Goal: Information Seeking & Learning: Learn about a topic

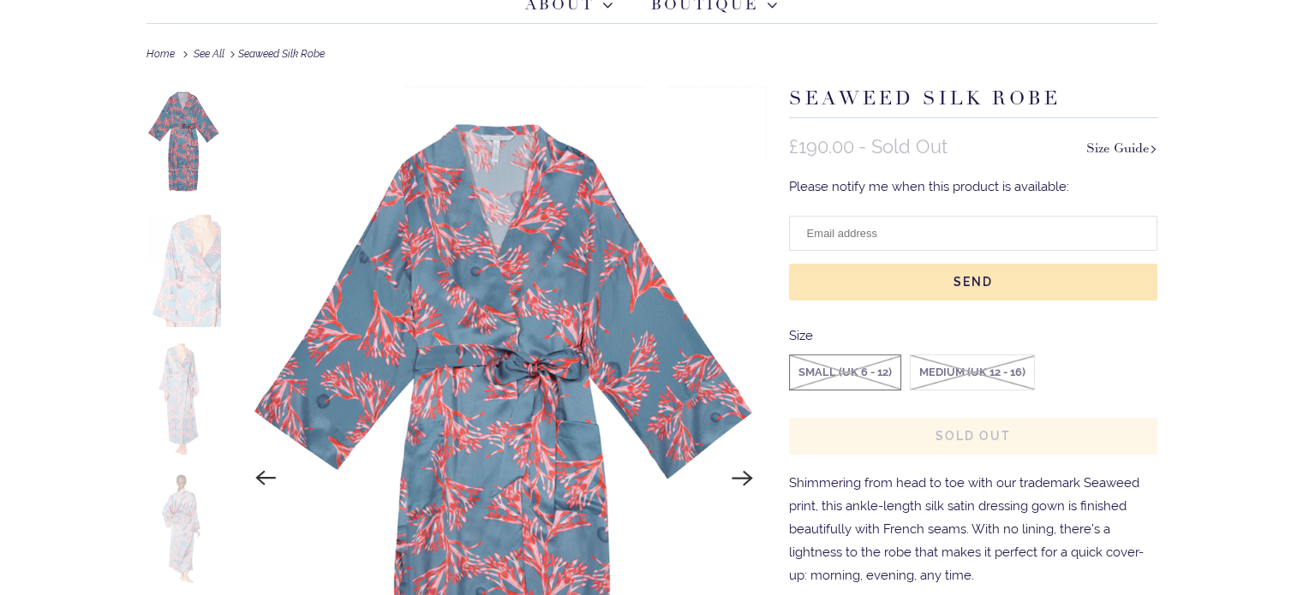
scroll to position [171, 0]
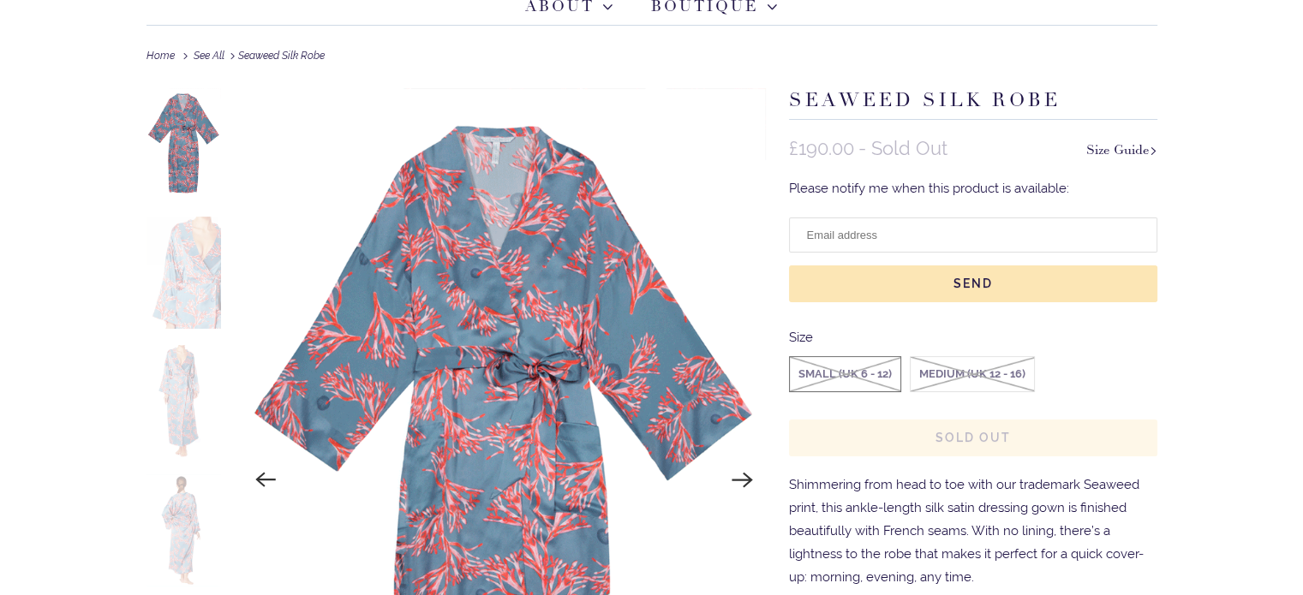
drag, startPoint x: 828, startPoint y: 154, endPoint x: 963, endPoint y: 150, distance: 135.4
click at [963, 150] on div "£190.00 - Sold Out" at bounding box center [937, 148] width 297 height 23
drag, startPoint x: 963, startPoint y: 150, endPoint x: 831, endPoint y: 142, distance: 133.0
click at [831, 142] on div "£190.00 - Sold Out" at bounding box center [937, 148] width 297 height 23
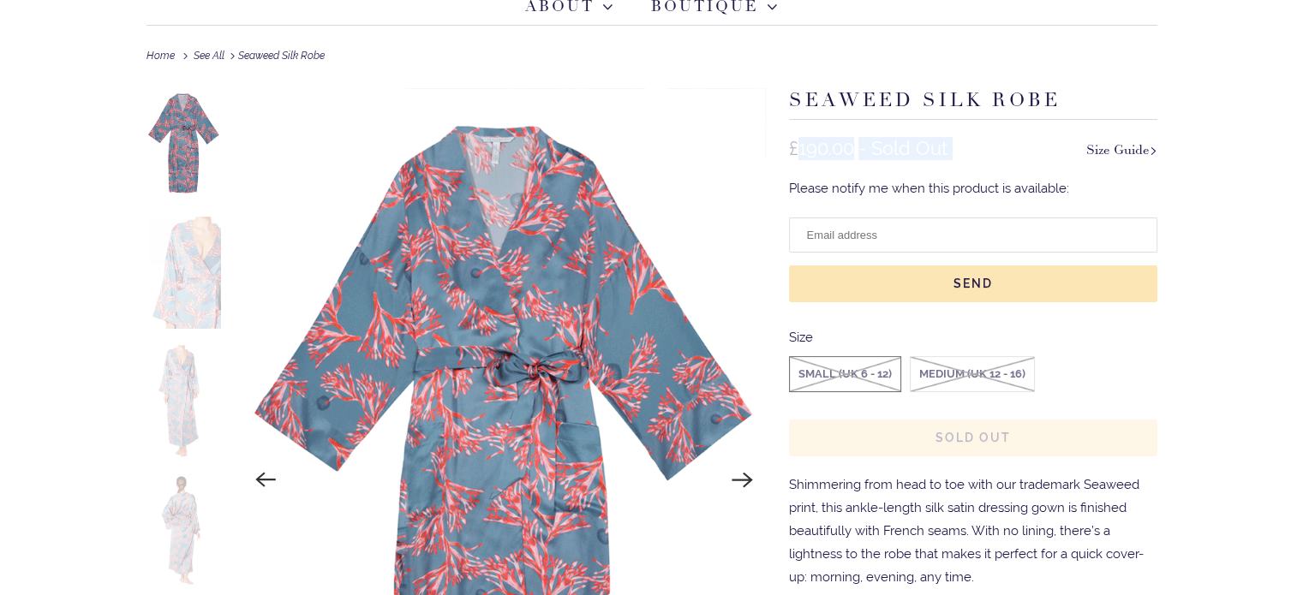
click at [831, 142] on span "£190.00" at bounding box center [821, 148] width 65 height 22
drag, startPoint x: 836, startPoint y: 142, endPoint x: 920, endPoint y: 141, distance: 83.9
click at [920, 141] on div "£190.00 - Sold Out" at bounding box center [937, 148] width 297 height 23
click at [920, 141] on span "- Sold Out" at bounding box center [902, 148] width 89 height 23
click at [795, 140] on div "£190.00 - Sold Out" at bounding box center [937, 148] width 297 height 23
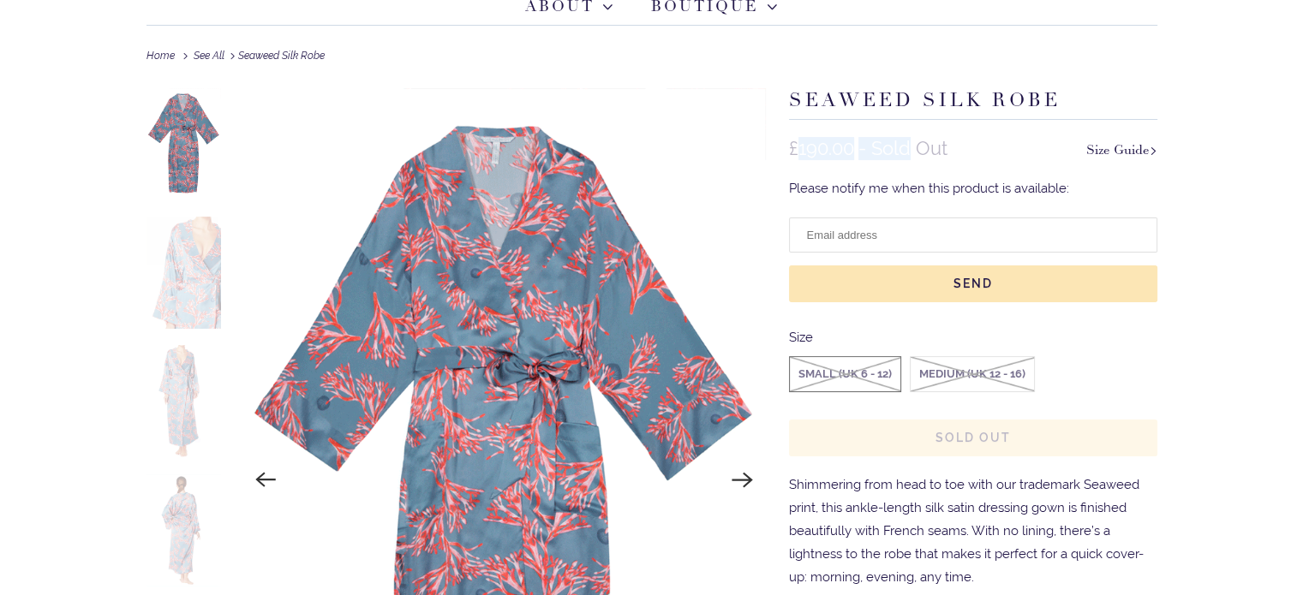
click at [795, 140] on span "£190.00" at bounding box center [821, 148] width 65 height 22
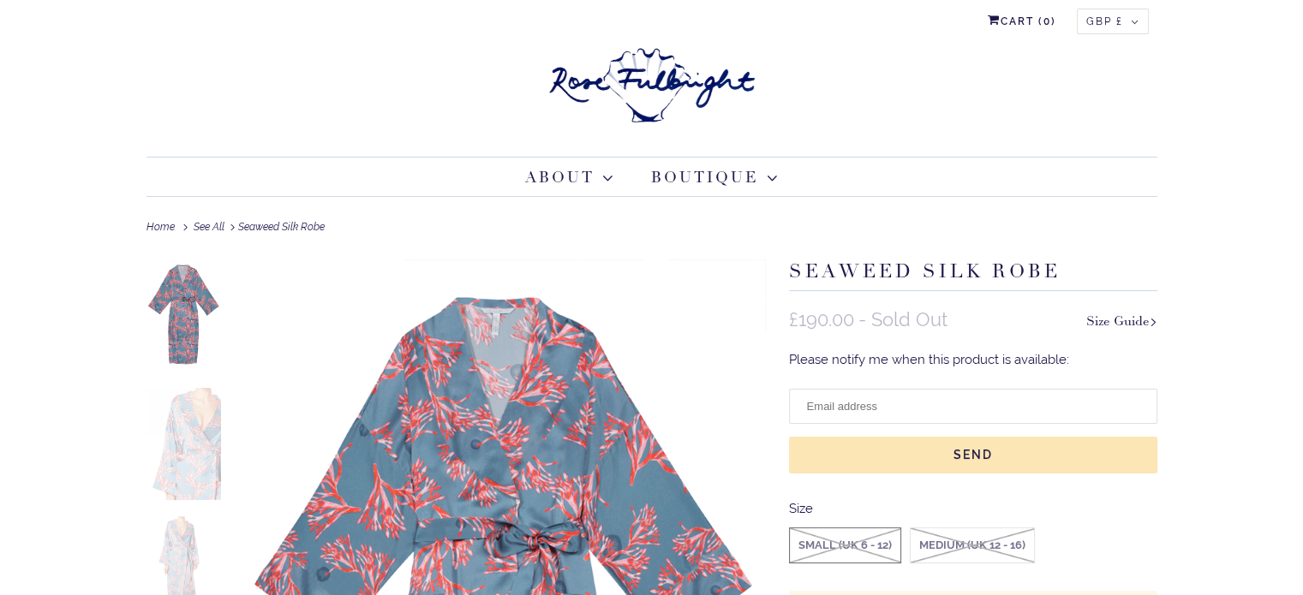
scroll to position [0, 0]
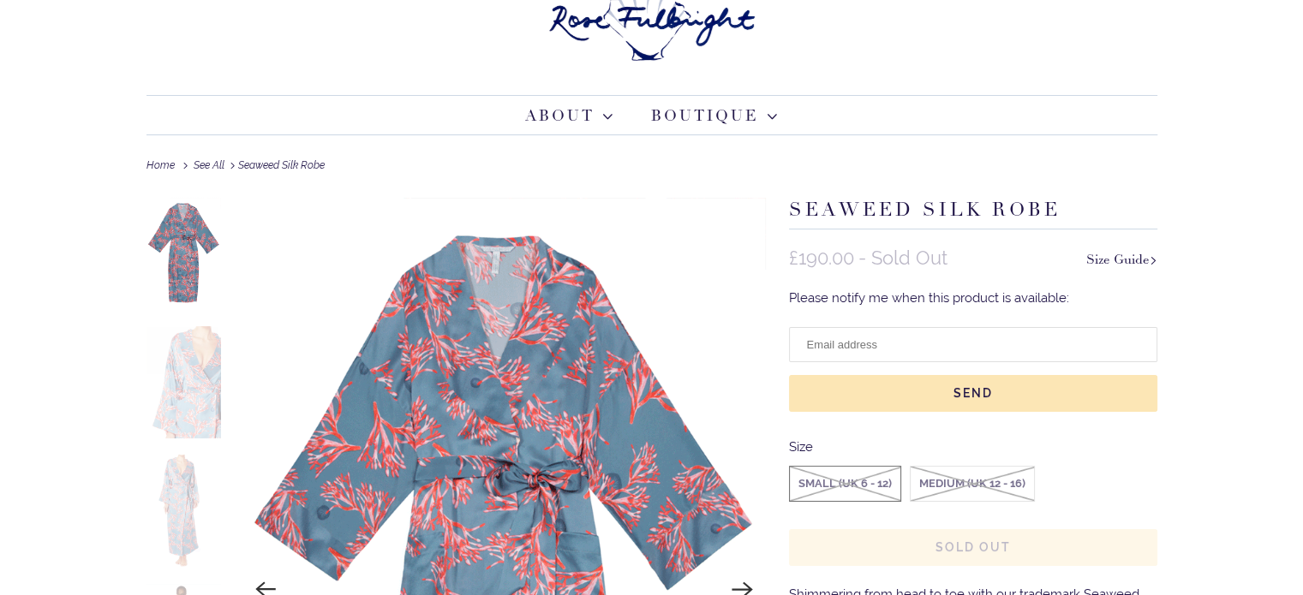
scroll to position [257, 0]
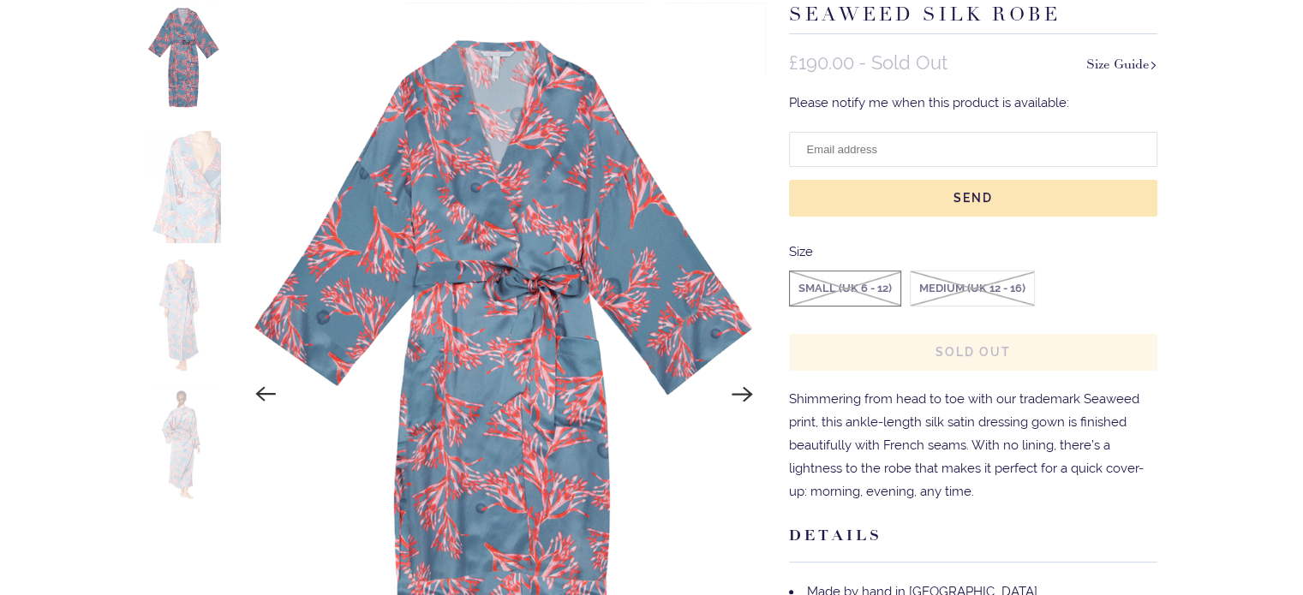
click at [474, 307] on img at bounding box center [503, 395] width 523 height 784
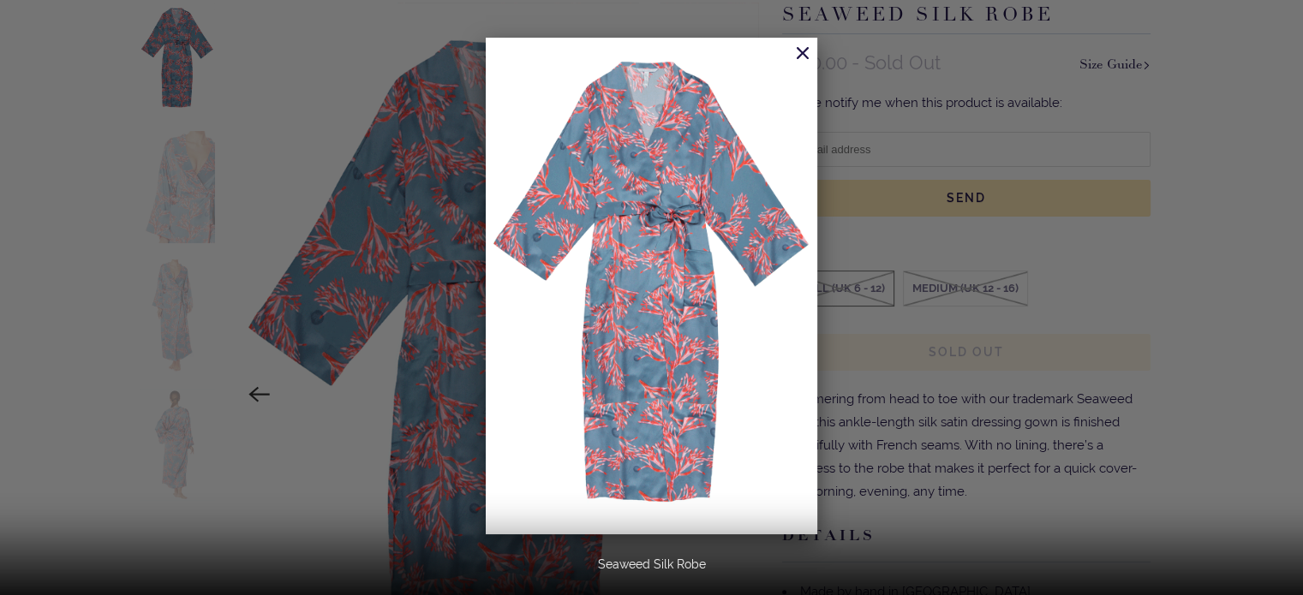
click at [183, 174] on div at bounding box center [651, 297] width 1303 height 595
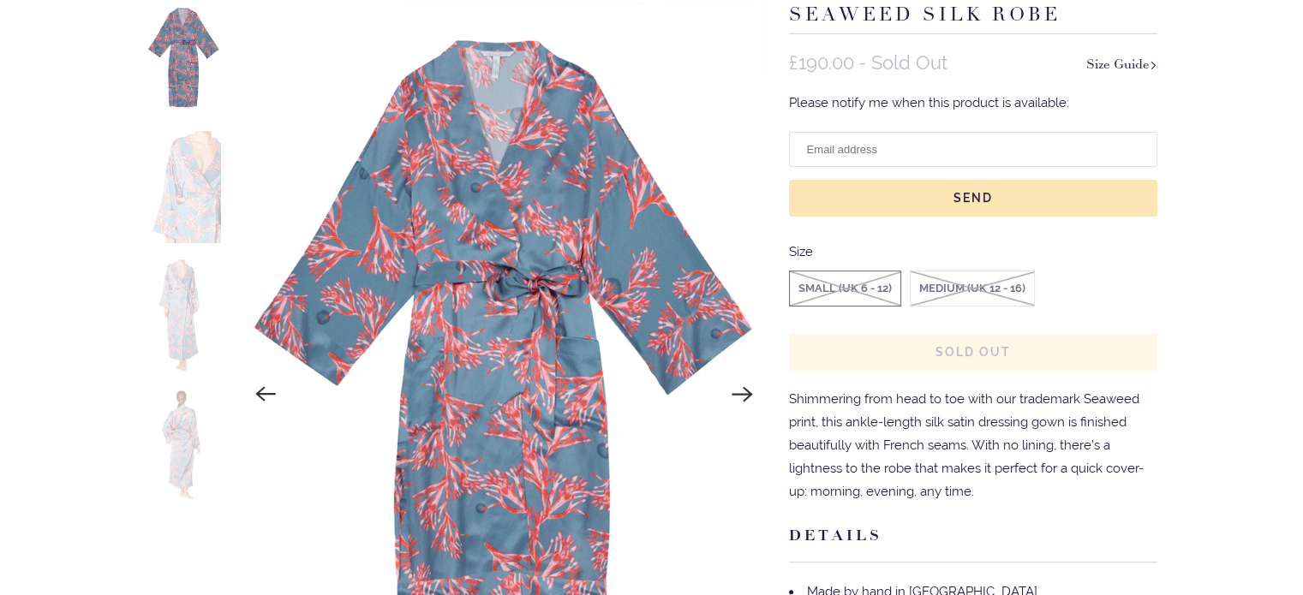
click at [182, 217] on img at bounding box center [183, 187] width 75 height 112
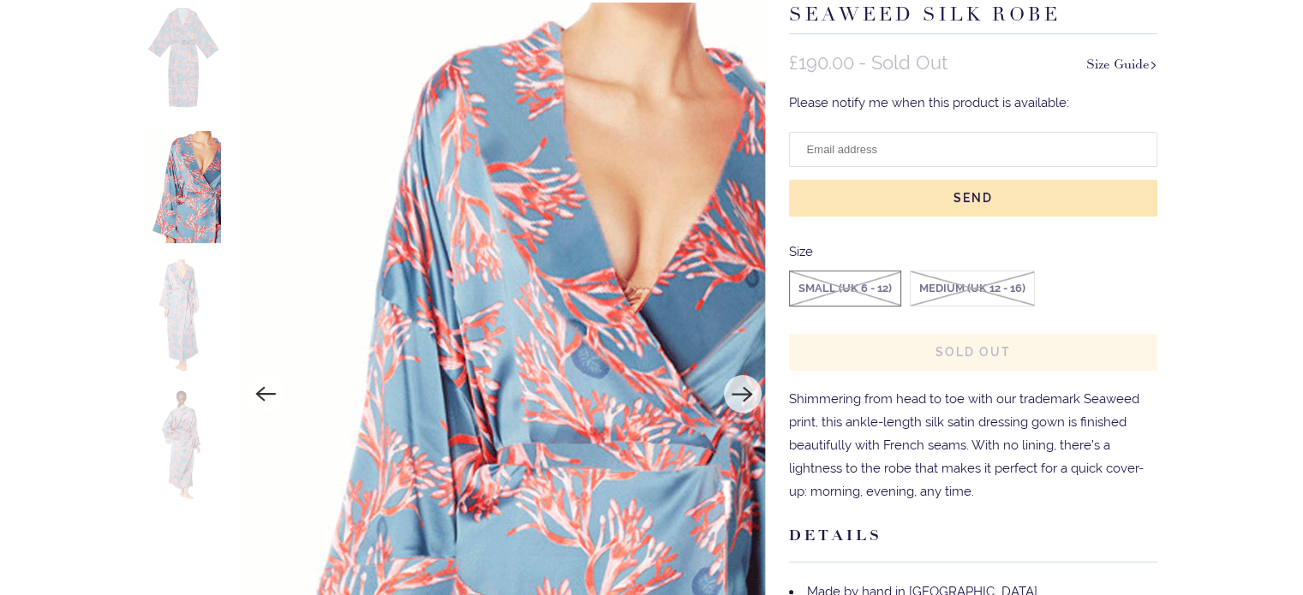
click at [191, 314] on img at bounding box center [183, 315] width 75 height 112
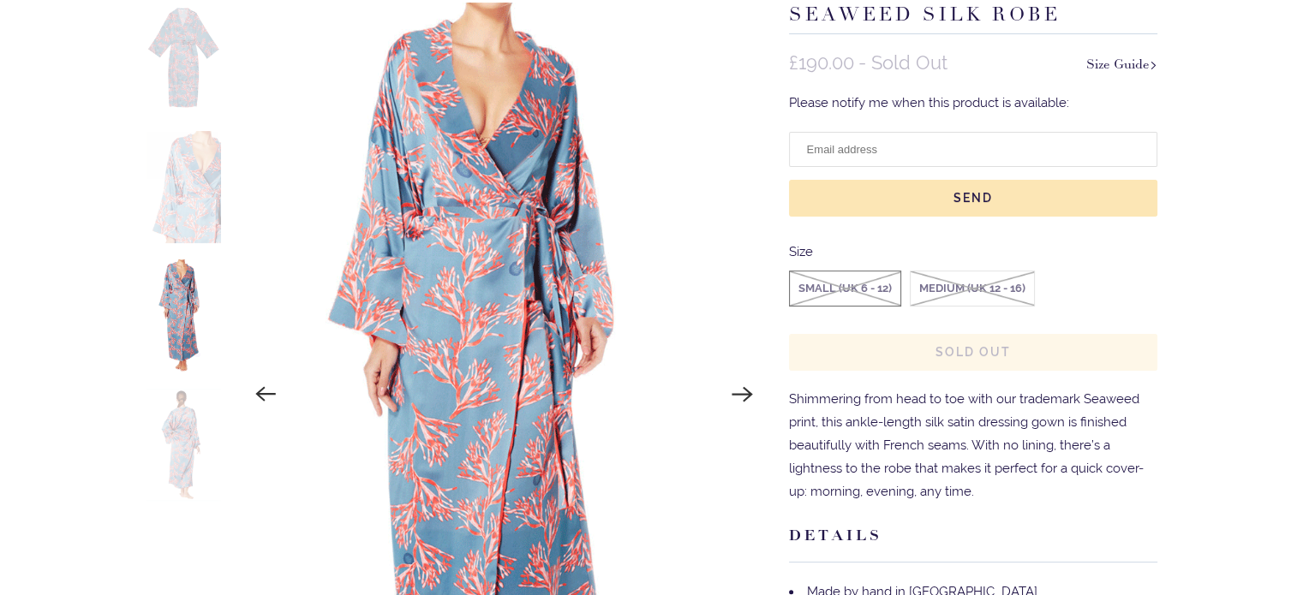
click at [202, 444] on img at bounding box center [183, 445] width 75 height 112
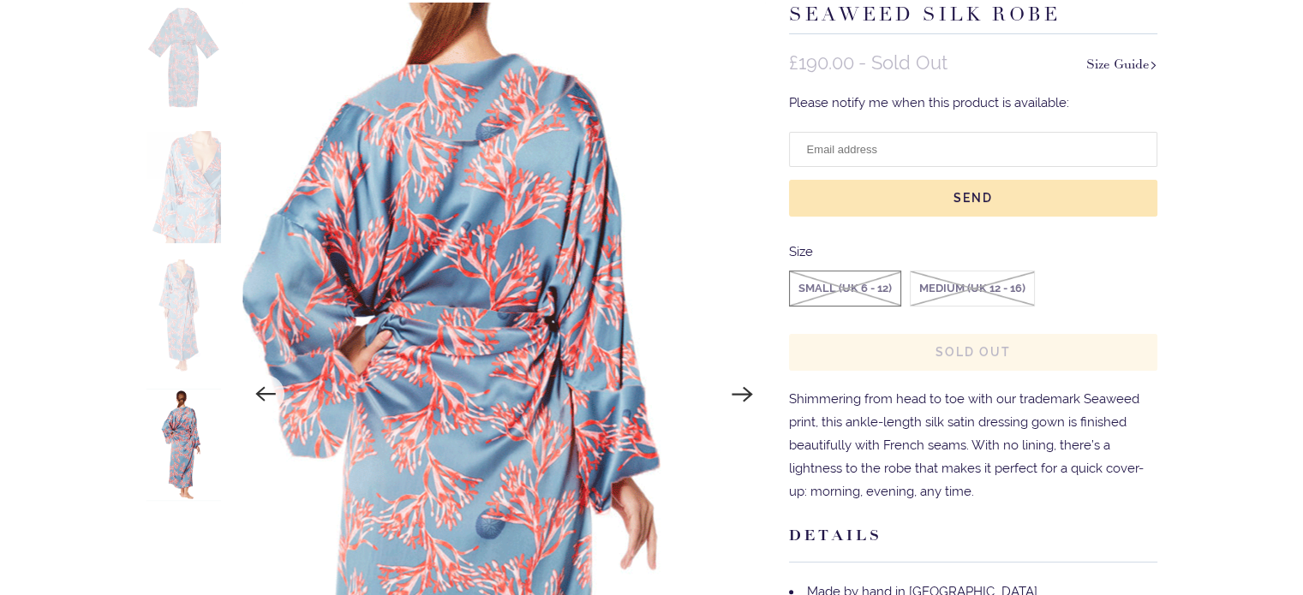
click at [551, 256] on img at bounding box center [479, 468] width 809 height 1214
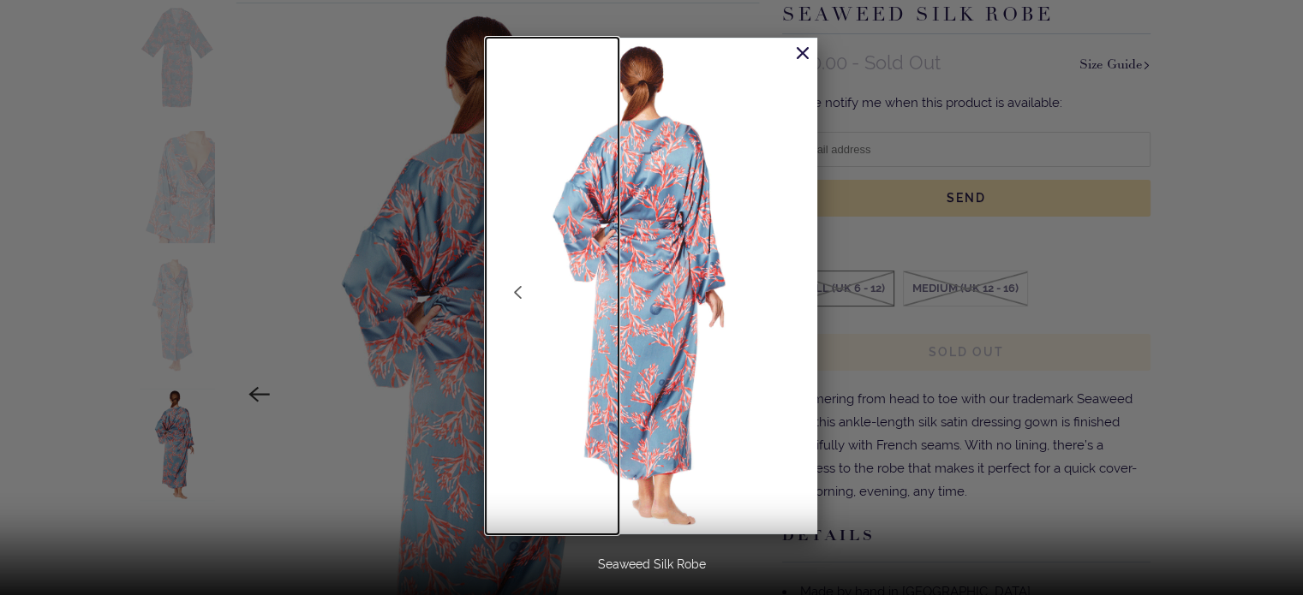
click at [611, 191] on link at bounding box center [552, 286] width 133 height 497
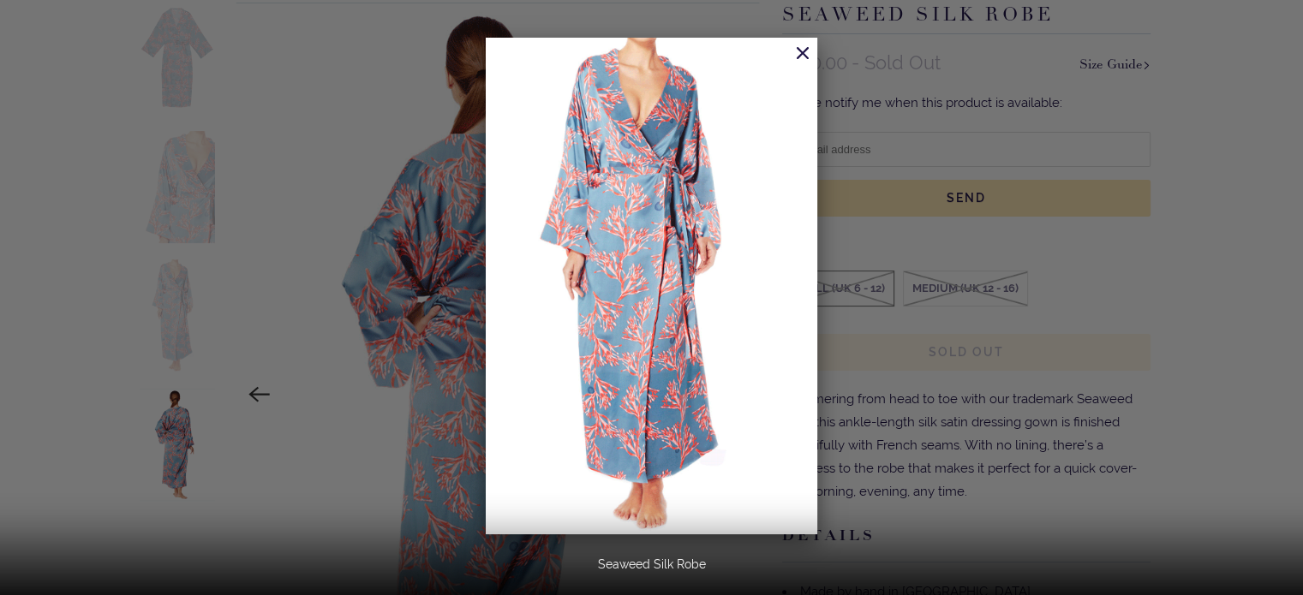
click at [8, 150] on div at bounding box center [651, 297] width 1303 height 595
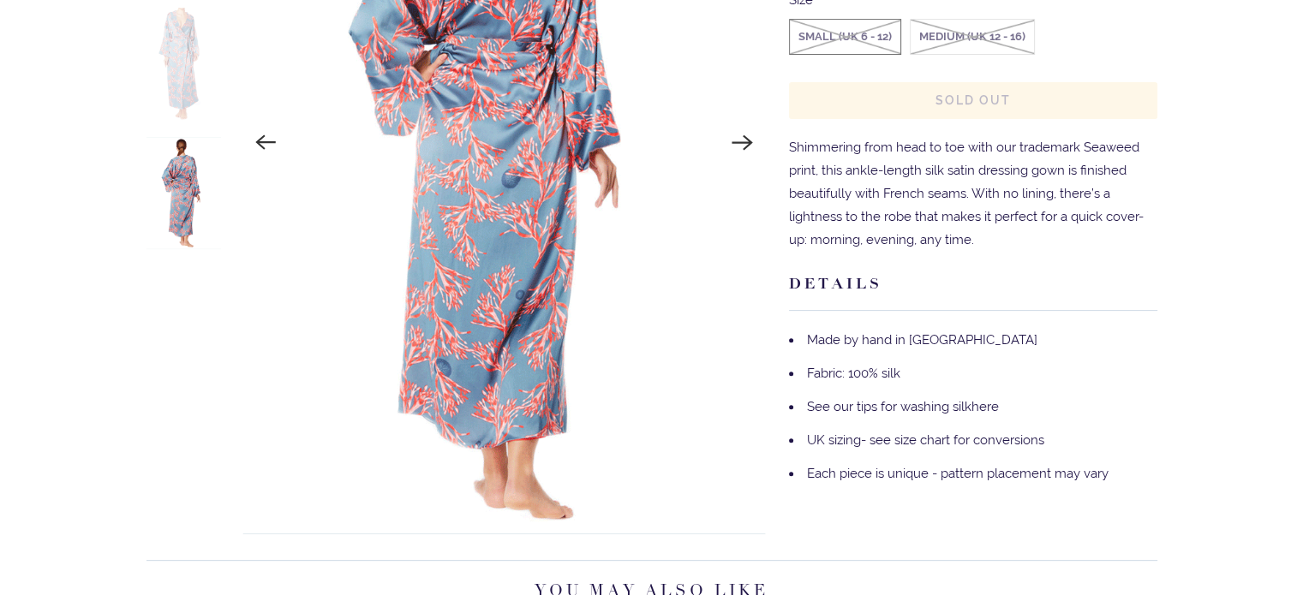
scroll to position [514, 0]
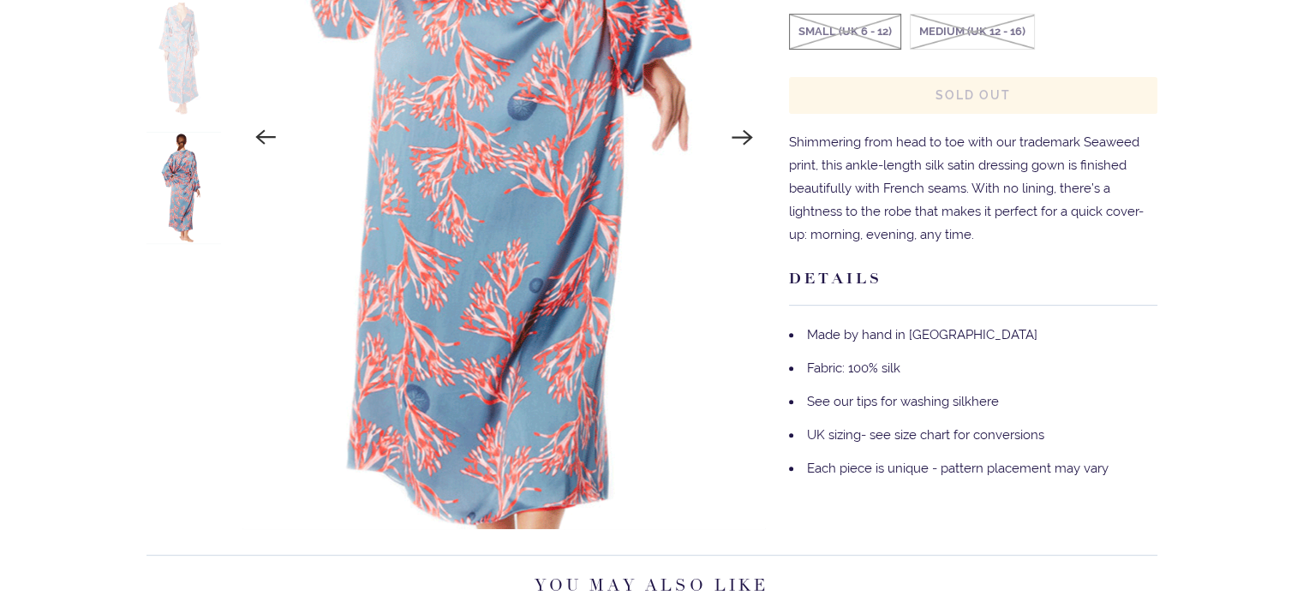
click at [491, 295] on img at bounding box center [510, 50] width 809 height 1214
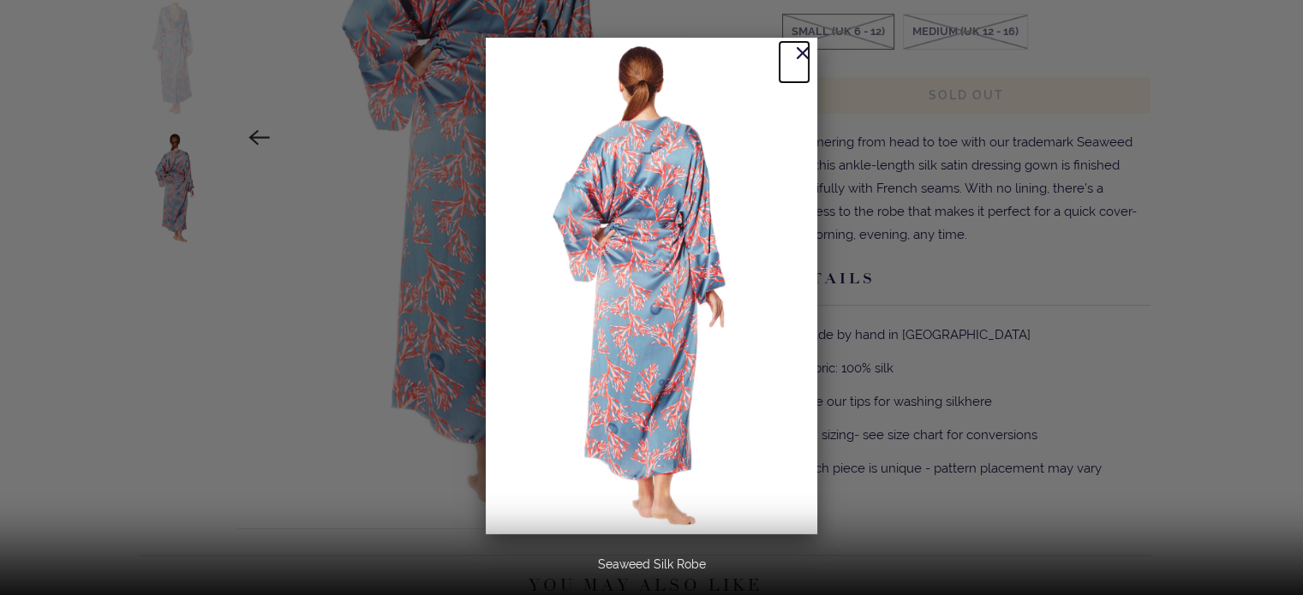
click at [808, 48] on link at bounding box center [793, 62] width 29 height 40
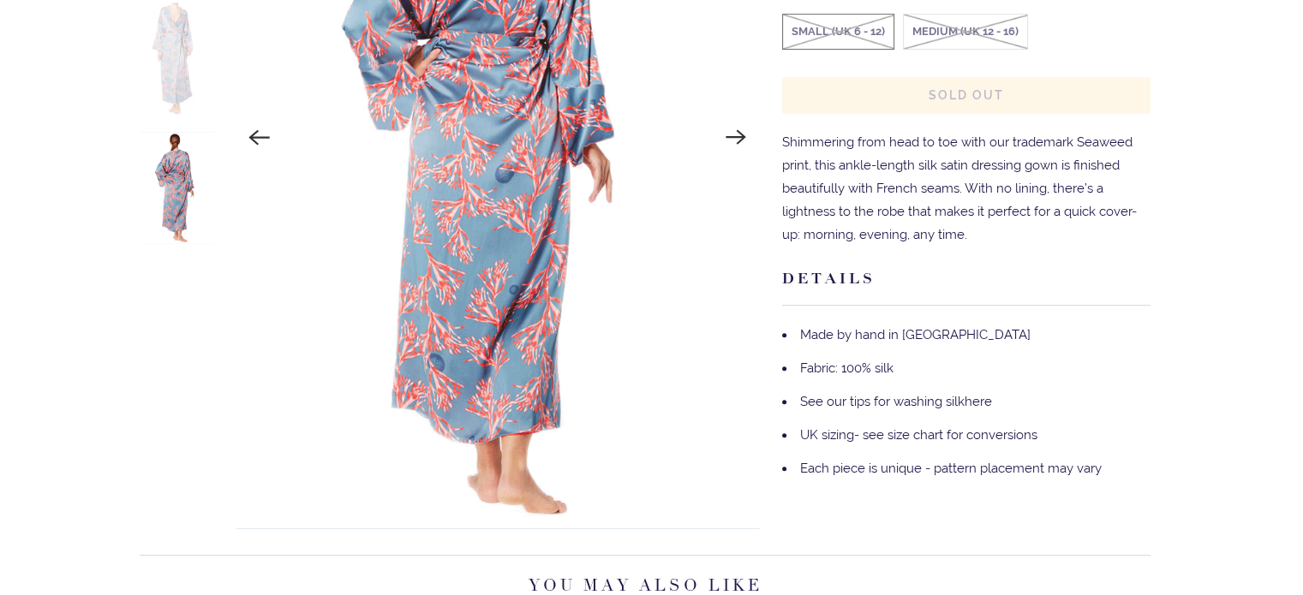
scroll to position [0, 0]
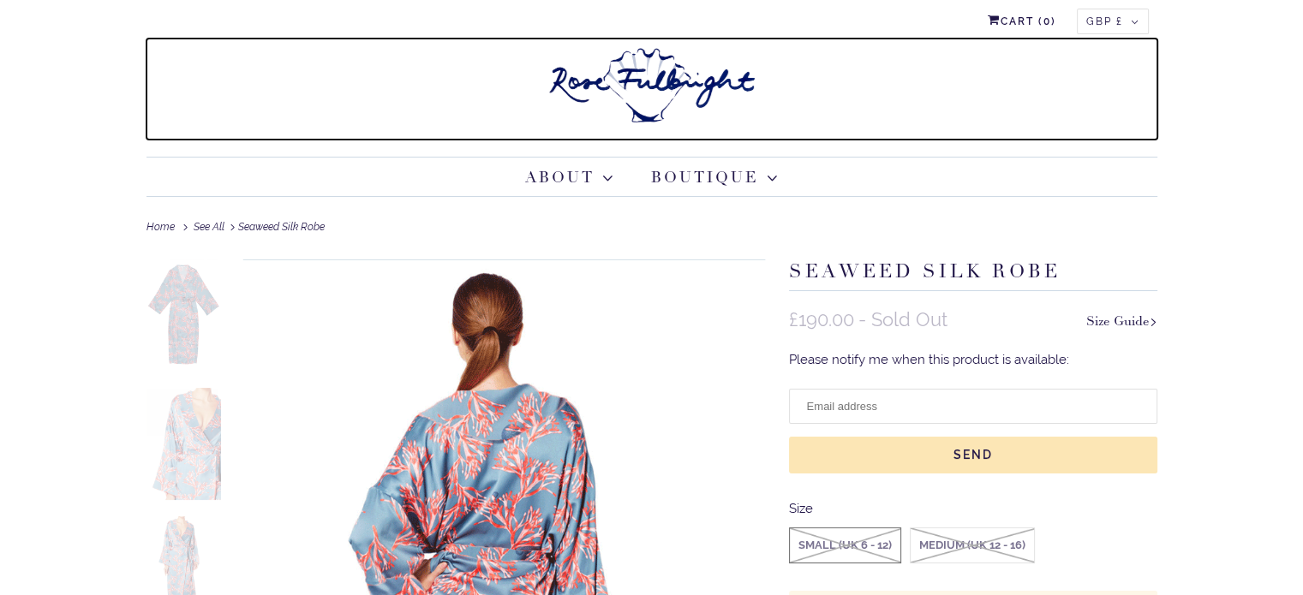
click at [637, 75] on img at bounding box center [652, 85] width 214 height 93
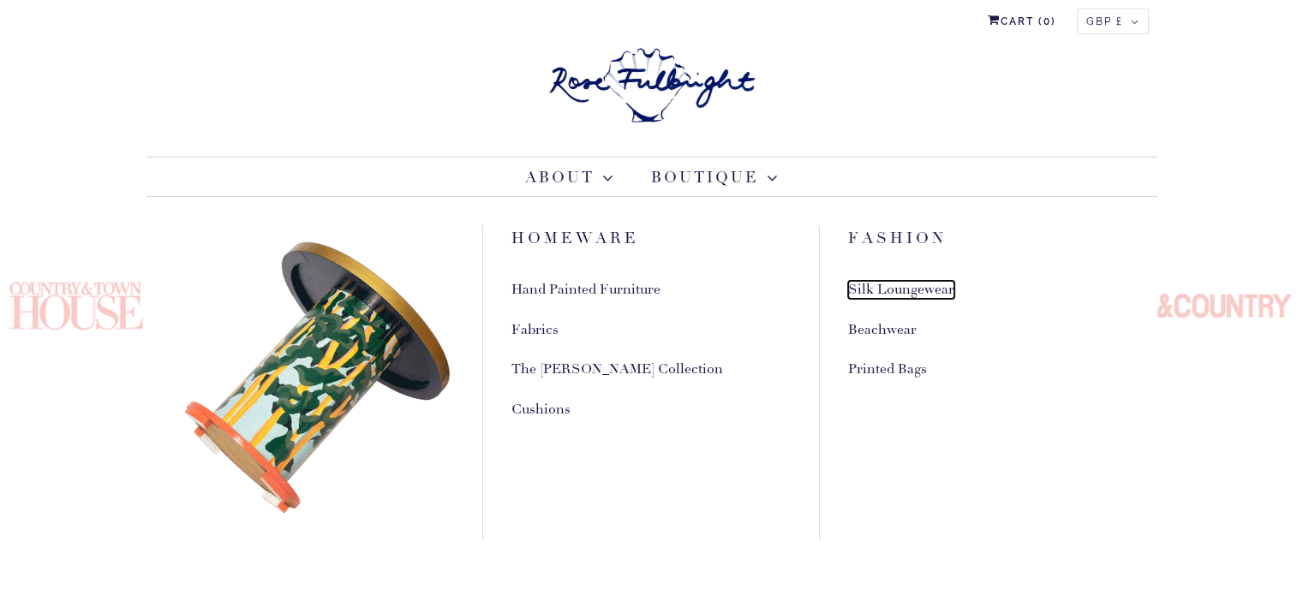
click at [887, 285] on link "Silk Loungewear" at bounding box center [901, 290] width 106 height 18
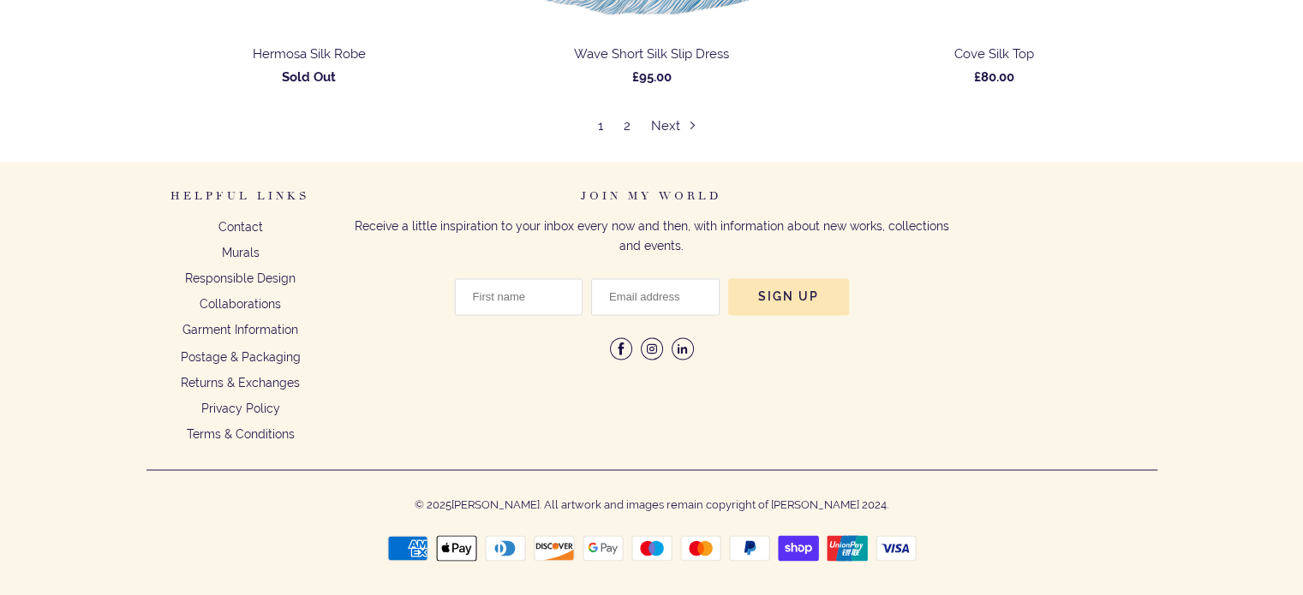
scroll to position [9417, 0]
click at [651, 123] on link "Next" at bounding box center [678, 124] width 54 height 15
